Goal: Information Seeking & Learning: Learn about a topic

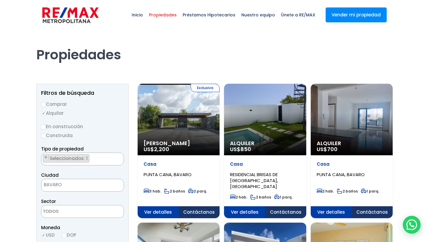
select select
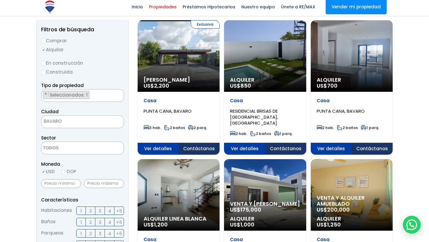
scroll to position [65, 0]
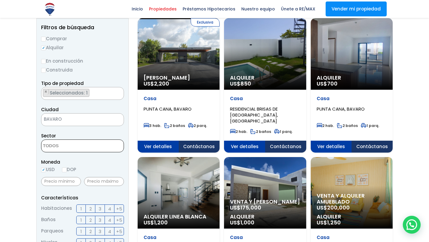
click at [81, 147] on textarea "Search" at bounding box center [70, 146] width 58 height 13
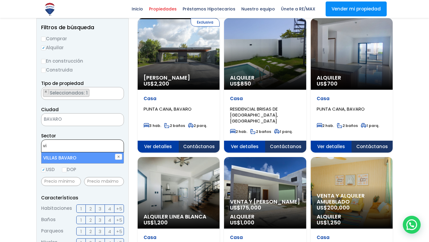
type textarea "v"
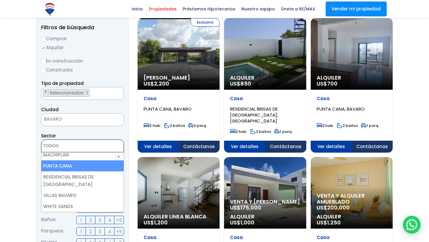
scroll to position [135, 0]
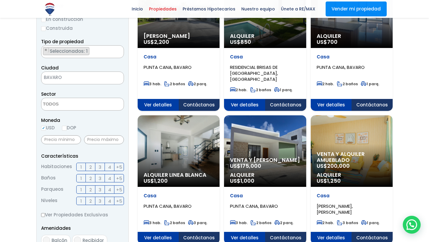
scroll to position [107, 0]
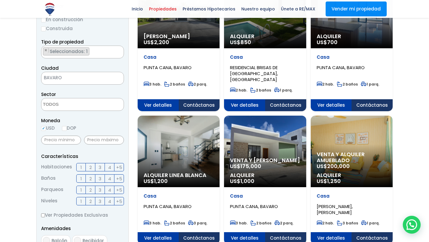
click at [91, 168] on span "2" at bounding box center [90, 166] width 2 height 7
click at [0, 0] on input "2" at bounding box center [0, 0] width 0 height 0
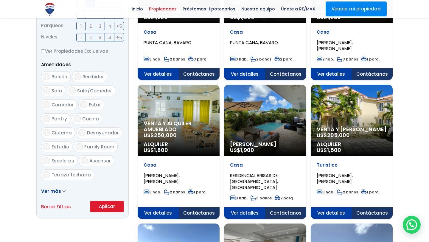
scroll to position [271, 0]
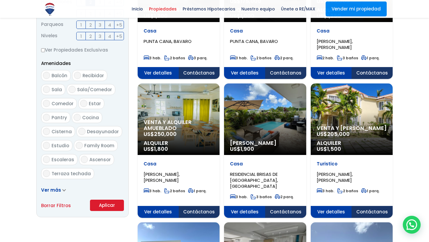
click at [106, 207] on button "Aplicar" at bounding box center [107, 204] width 34 height 11
